Goal: Transaction & Acquisition: Purchase product/service

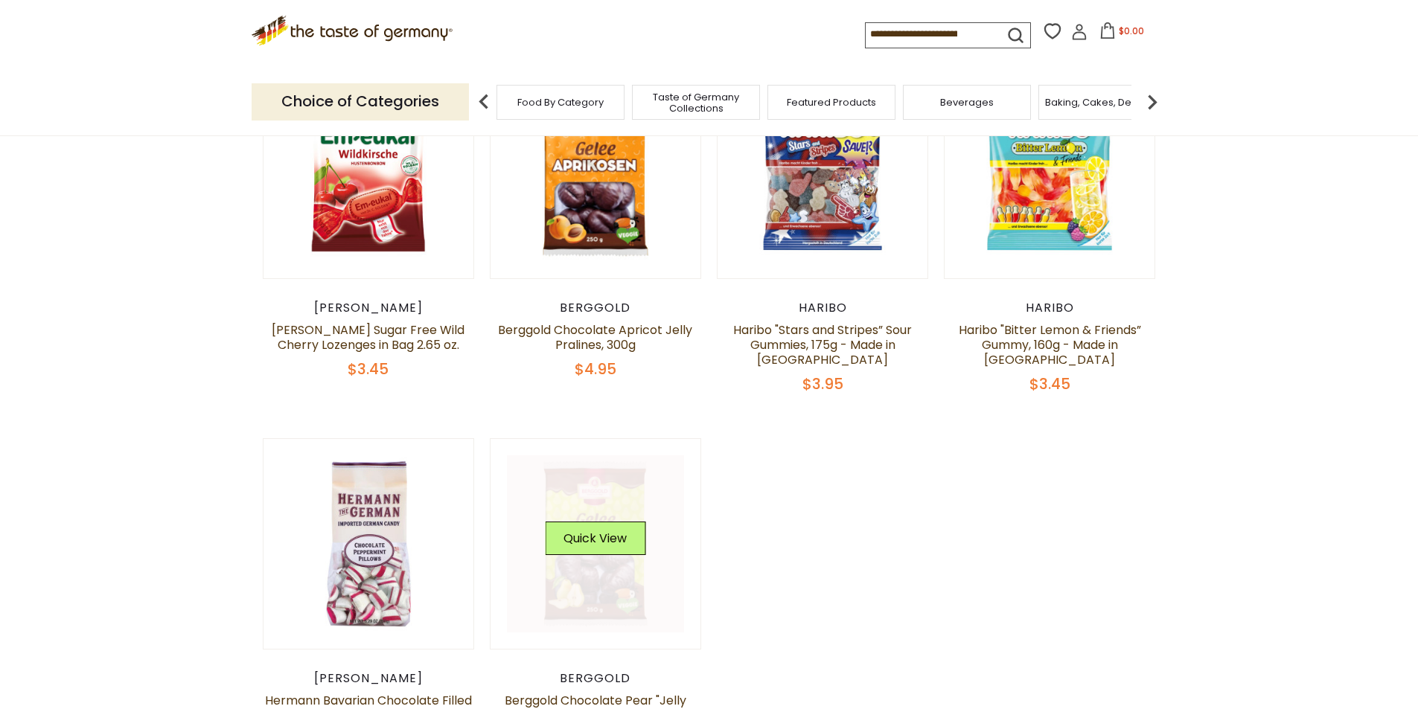
scroll to position [1217, 0]
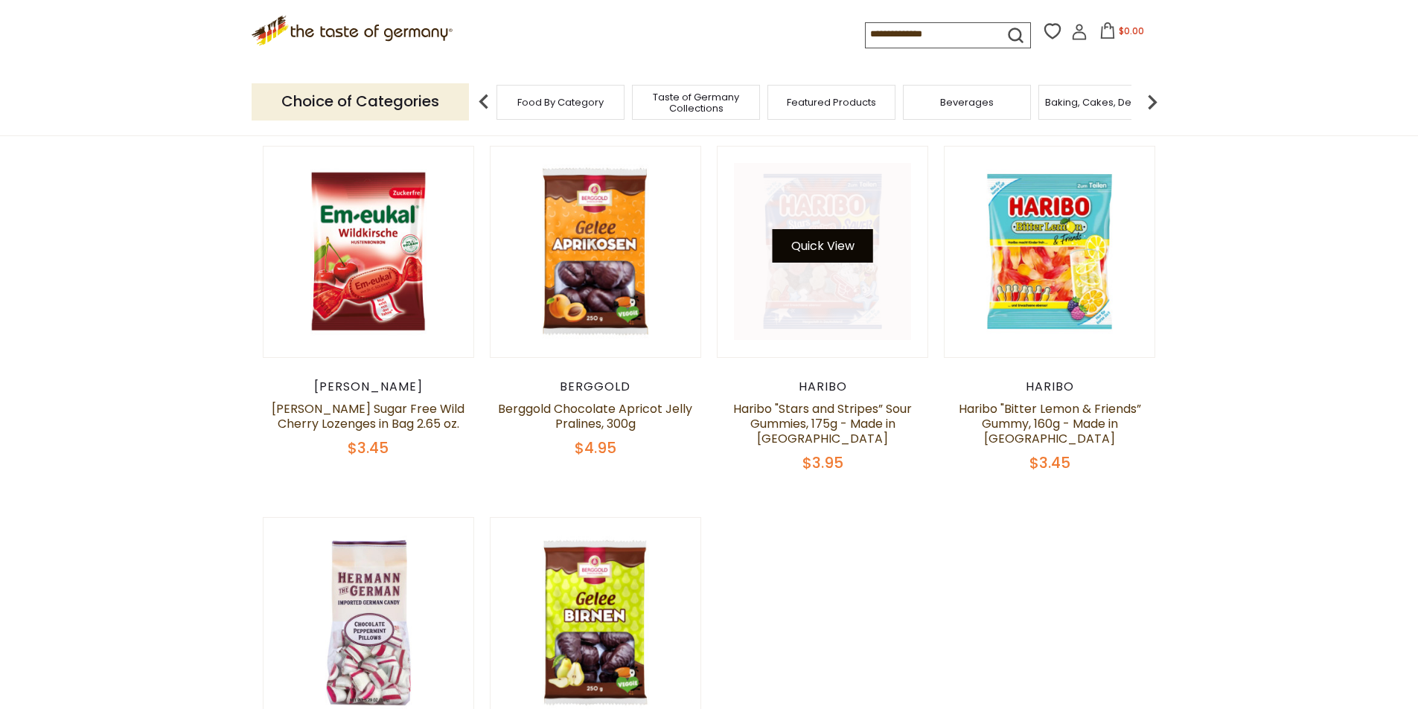
click at [797, 263] on button "Quick View" at bounding box center [822, 245] width 100 height 33
click at [765, 307] on link at bounding box center [822, 251] width 177 height 177
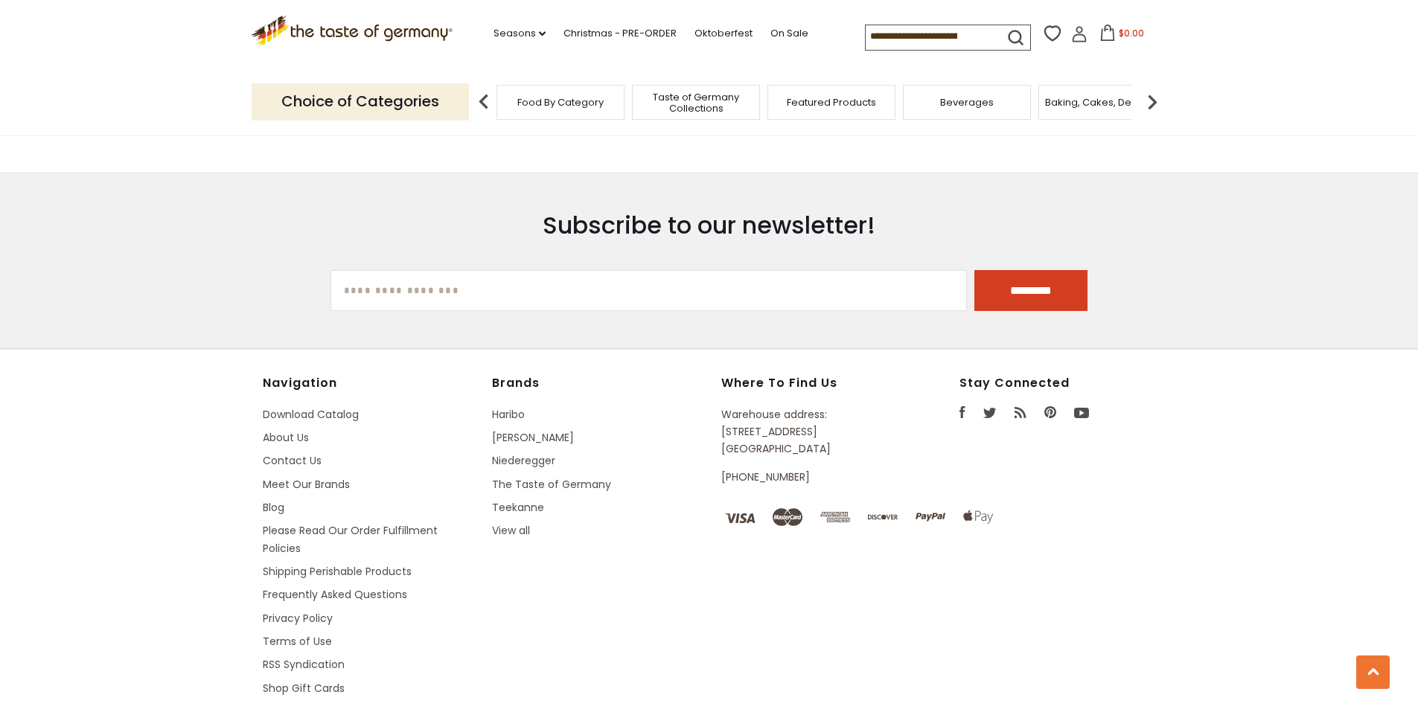
scroll to position [1116, 0]
